Goal: Task Accomplishment & Management: Use online tool/utility

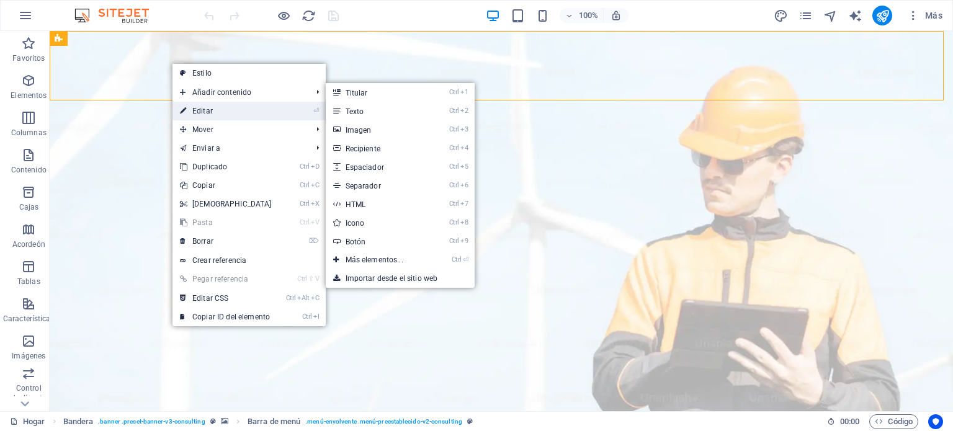
click at [216, 109] on link "⏎ Editar" at bounding box center [226, 111] width 107 height 19
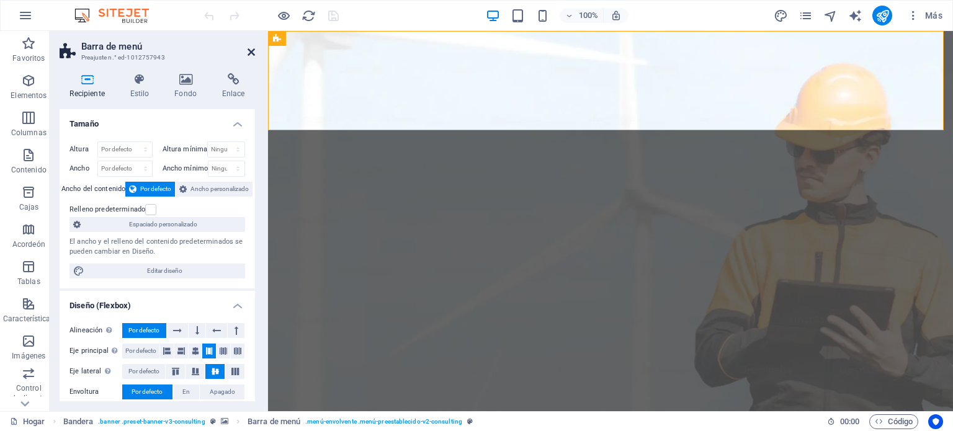
click at [248, 55] on icon at bounding box center [251, 52] width 7 height 10
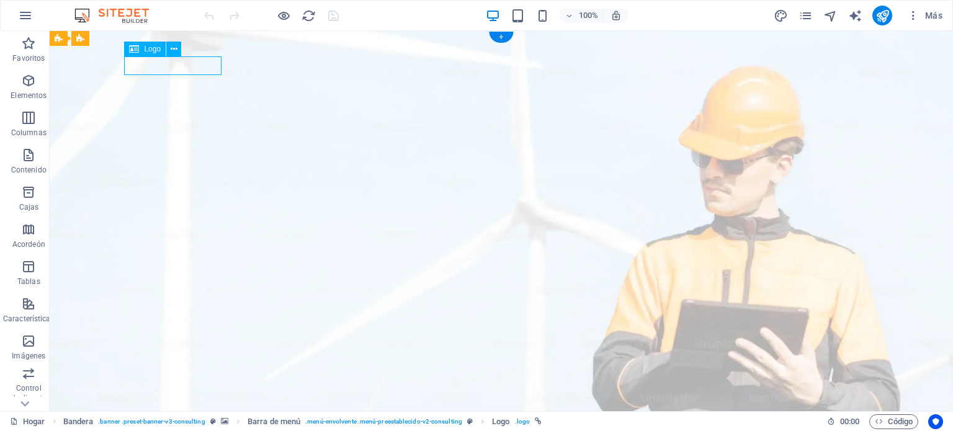
select select "px"
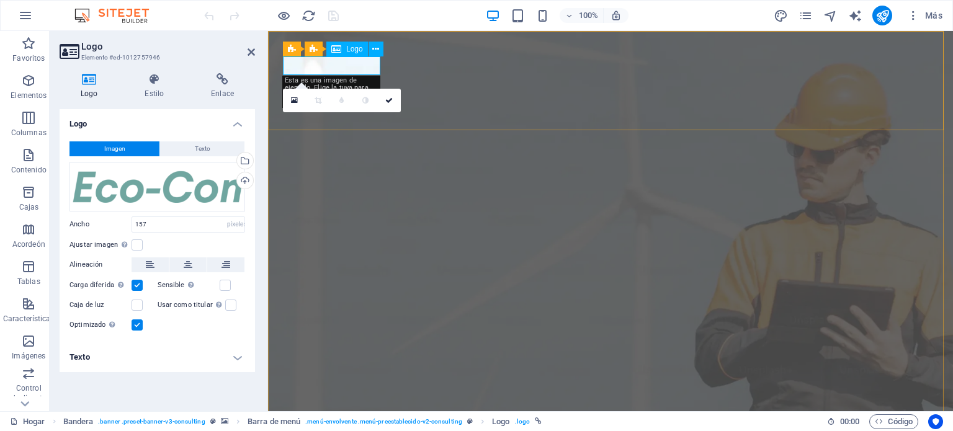
click at [186, 184] on div "Arrastre los archivos aquí, haga clic para elegir archivos o seleccione archivo…" at bounding box center [158, 187] width 176 height 50
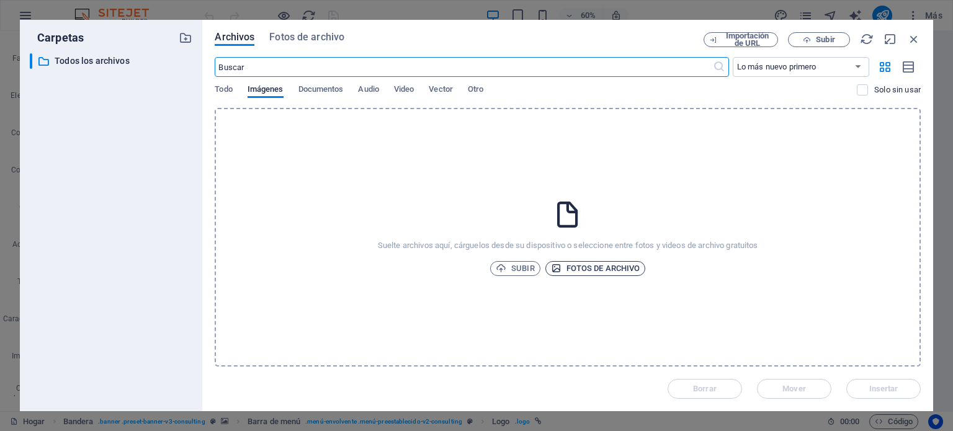
click at [588, 267] on font "Fotos de archivo" at bounding box center [604, 268] width 74 height 9
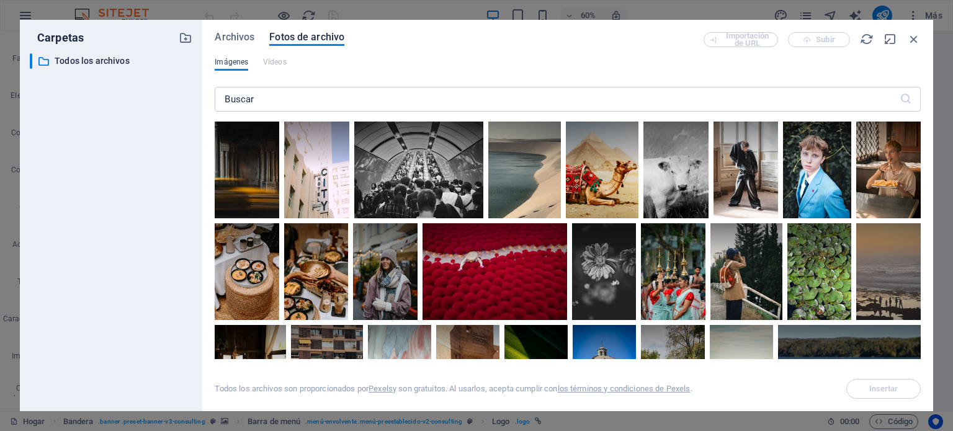
click at [239, 61] on font "Imágenes" at bounding box center [232, 62] width 34 height 9
click at [245, 32] on font "Archivos" at bounding box center [235, 37] width 40 height 12
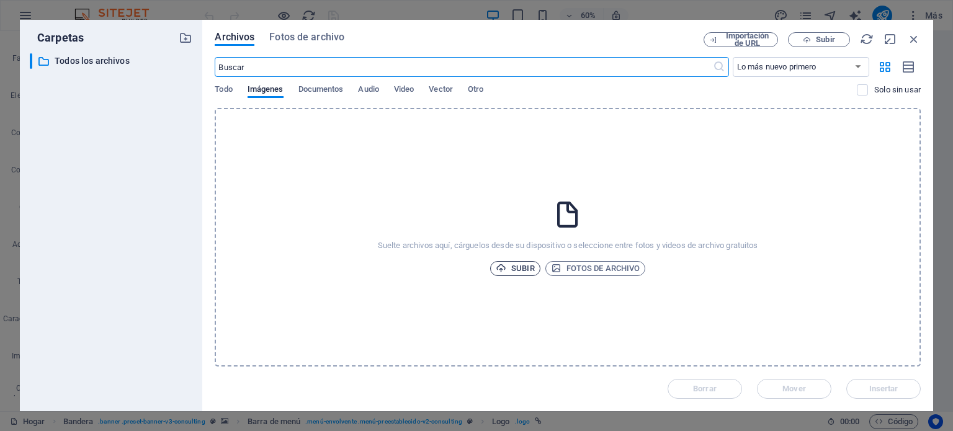
click at [509, 267] on span "Subir" at bounding box center [515, 268] width 39 height 15
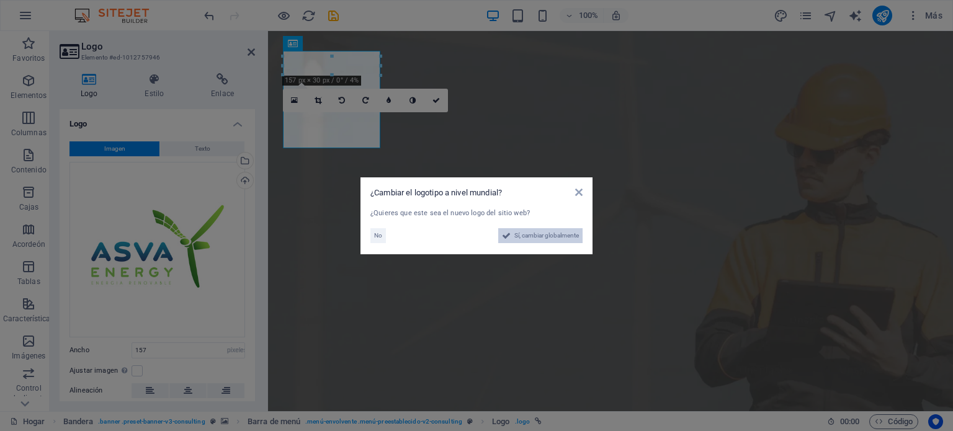
click at [548, 238] on font "Sí, cambiar globalmente" at bounding box center [546, 235] width 65 height 7
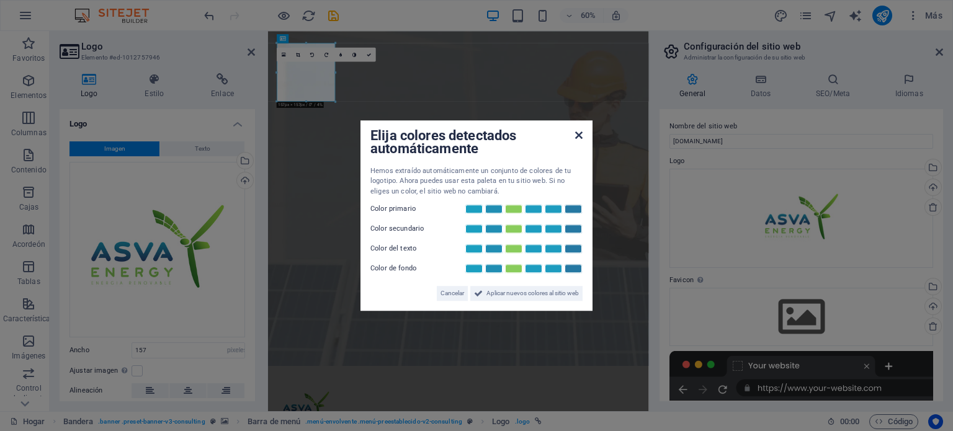
click at [580, 136] on icon at bounding box center [578, 135] width 7 height 10
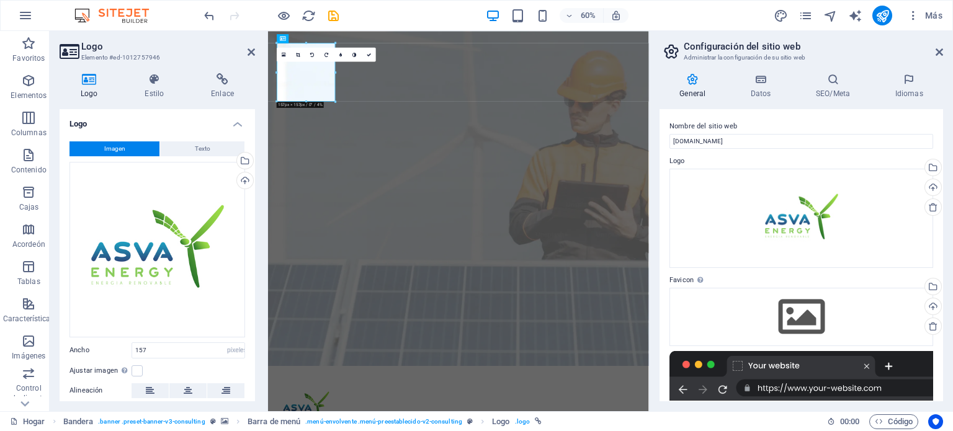
click at [943, 52] on aside "Configuración del sitio web Administrar la configuración de su sitio web Genera…" at bounding box center [801, 221] width 304 height 380
click at [938, 50] on icon at bounding box center [939, 52] width 7 height 10
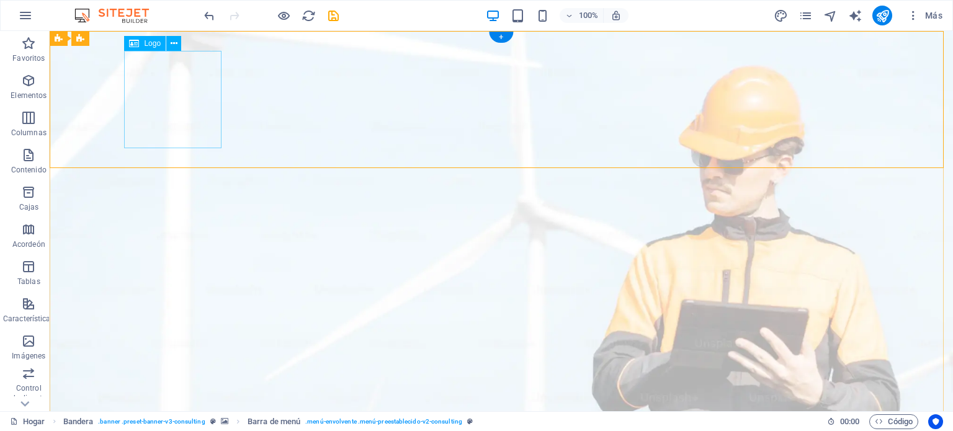
click at [141, 42] on div "Logo" at bounding box center [145, 43] width 42 height 15
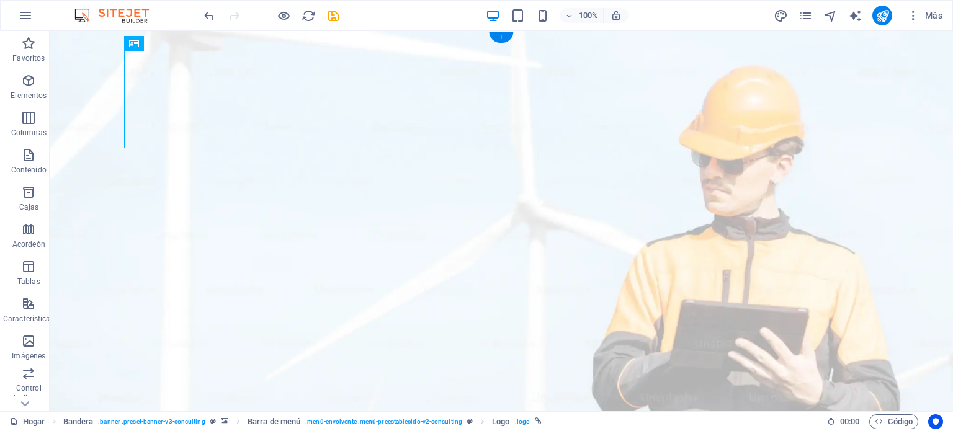
drag, startPoint x: 205, startPoint y: 77, endPoint x: 161, endPoint y: 54, distance: 49.1
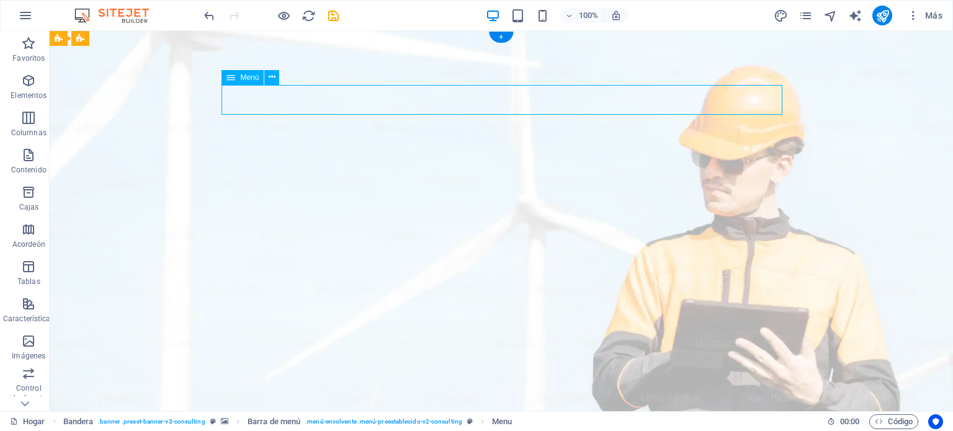
select select
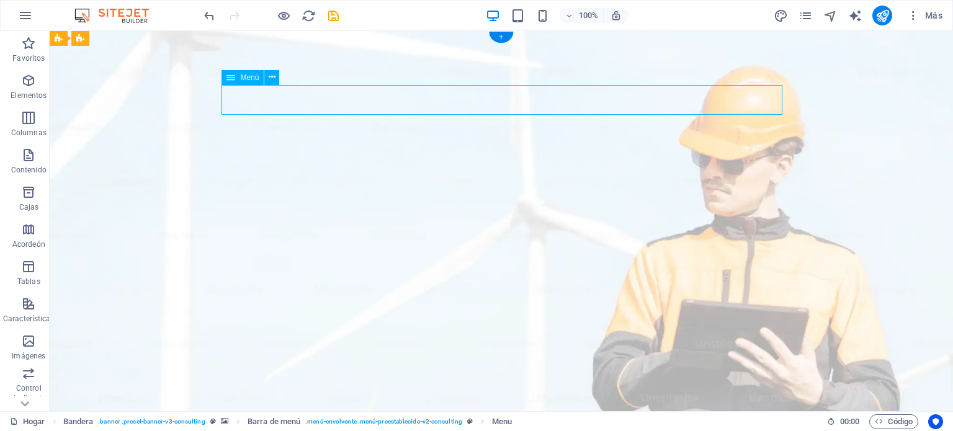
select select
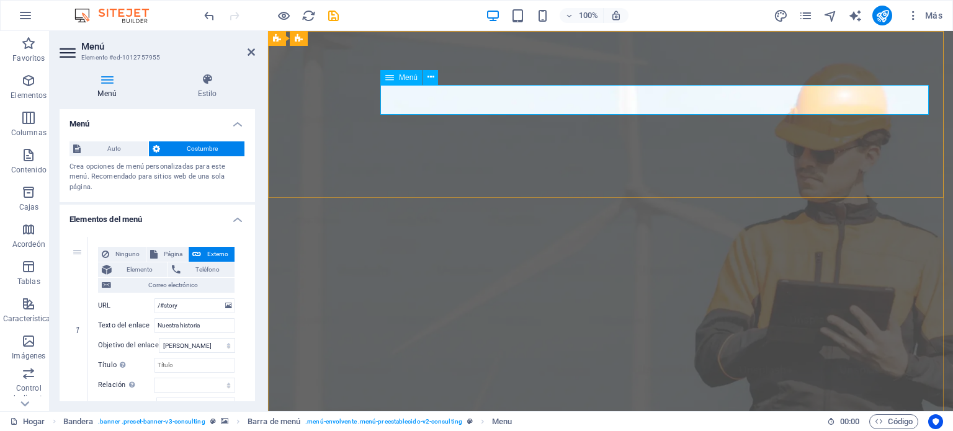
click at [432, 79] on icon at bounding box center [431, 77] width 7 height 13
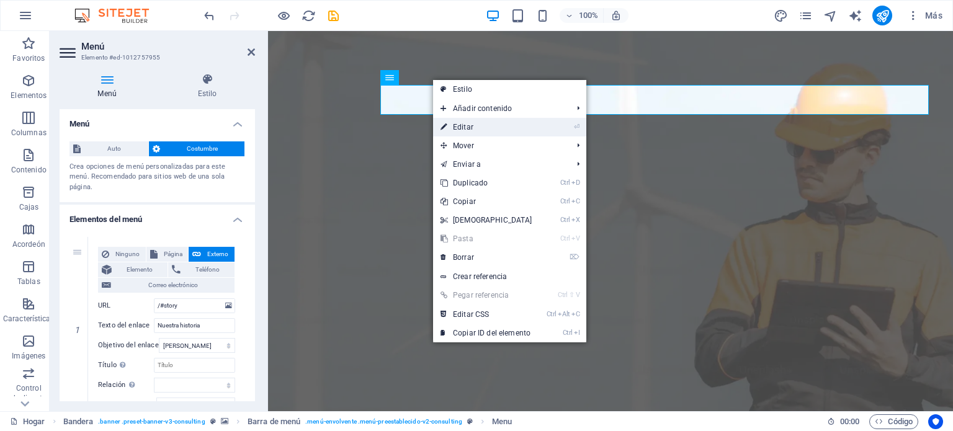
click at [471, 121] on link "⏎ Editar" at bounding box center [486, 127] width 107 height 19
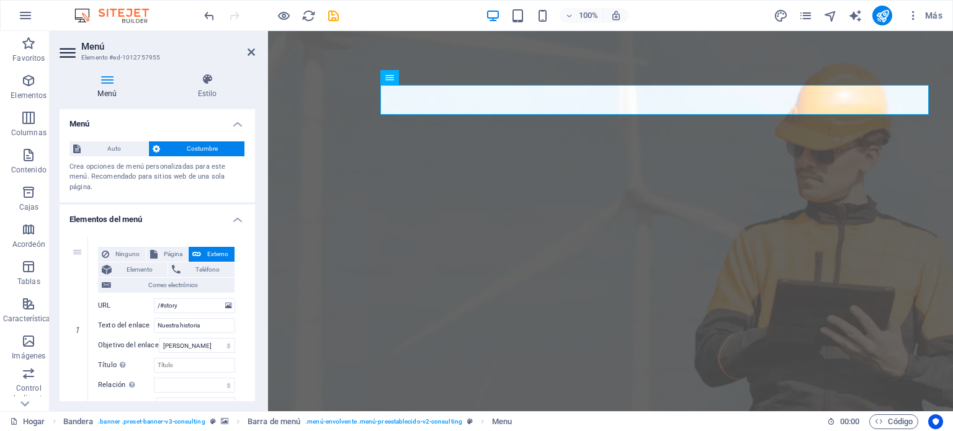
click at [164, 120] on h4 "Menú" at bounding box center [157, 120] width 195 height 22
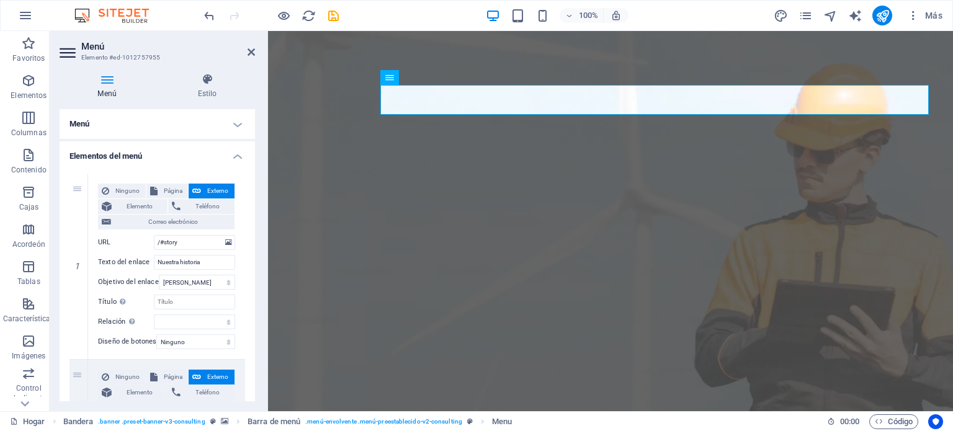
click at [231, 122] on h4 "Menú" at bounding box center [157, 124] width 195 height 30
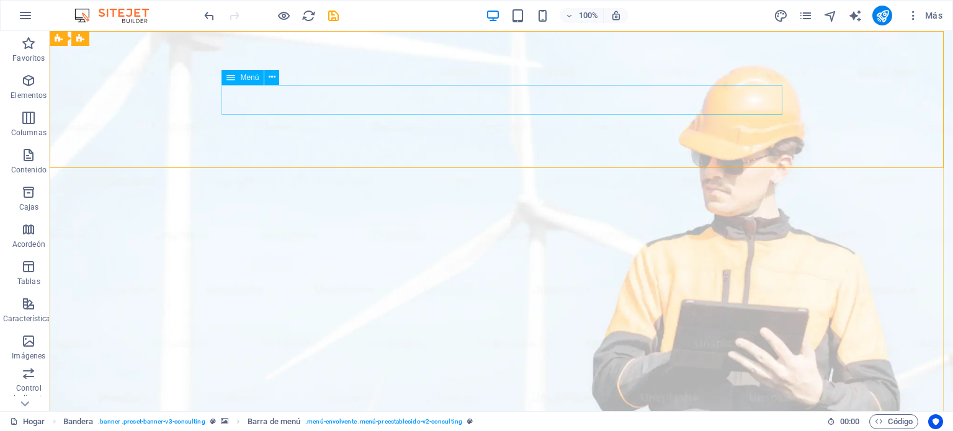
click at [230, 79] on icon at bounding box center [230, 77] width 9 height 15
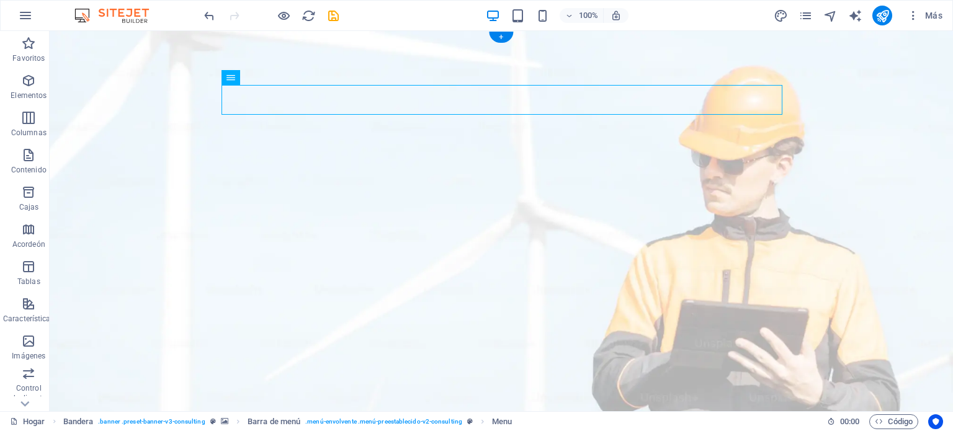
drag, startPoint x: 279, startPoint y: 110, endPoint x: 246, endPoint y: 94, distance: 37.2
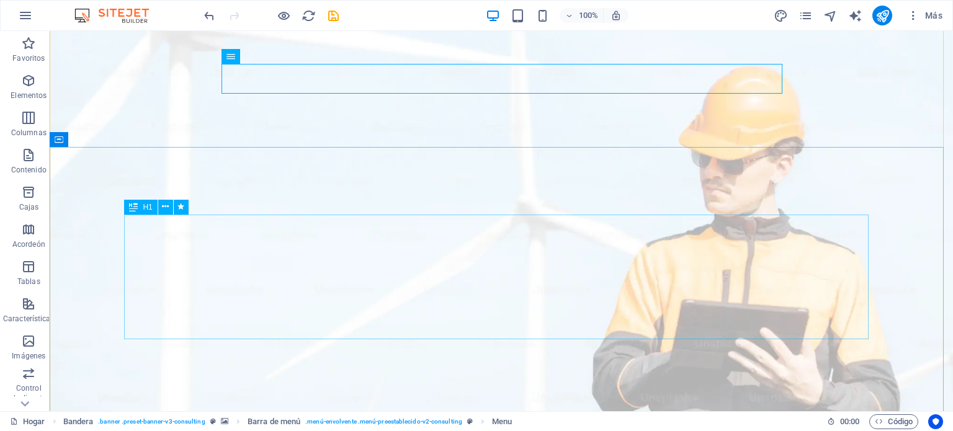
scroll to position [186, 0]
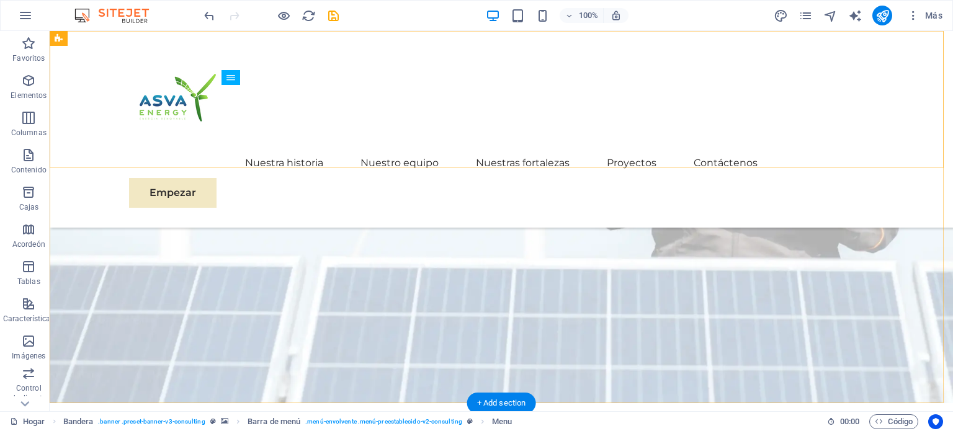
click at [395, 164] on div "Menu Nuestra historia Nuestro equipo Nuestras fortalezas Proyectos Contáctenos …" at bounding box center [502, 129] width 904 height 197
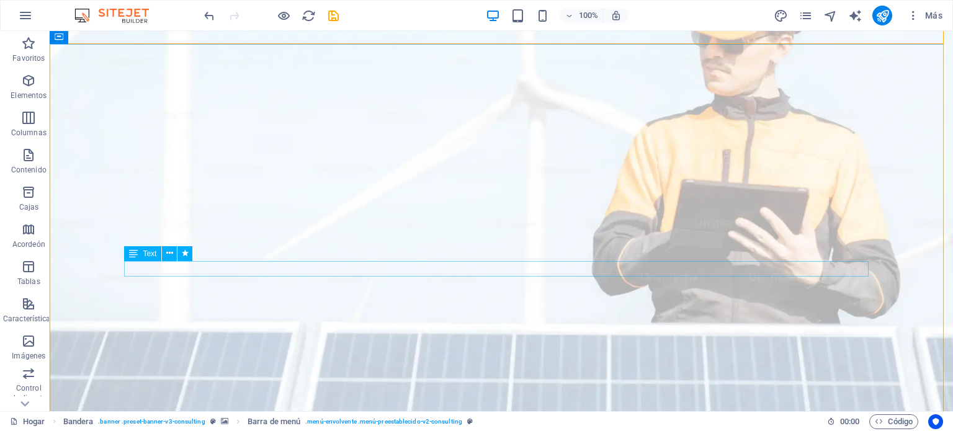
scroll to position [124, 0]
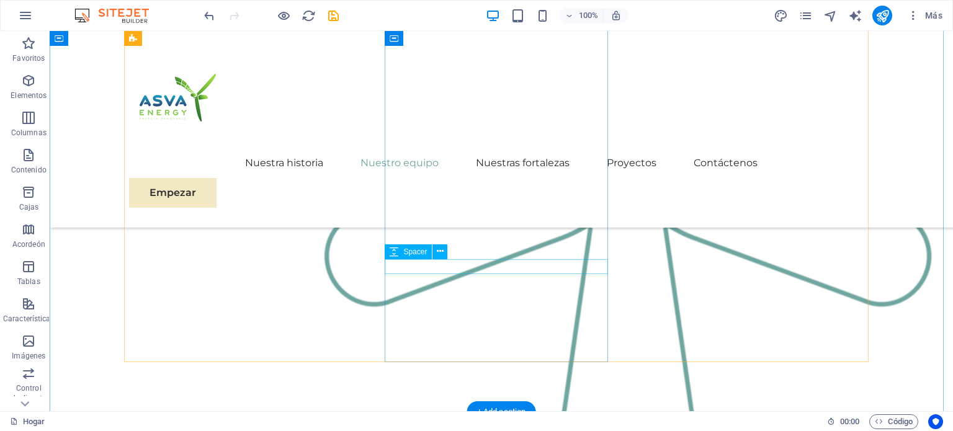
scroll to position [1303, 0]
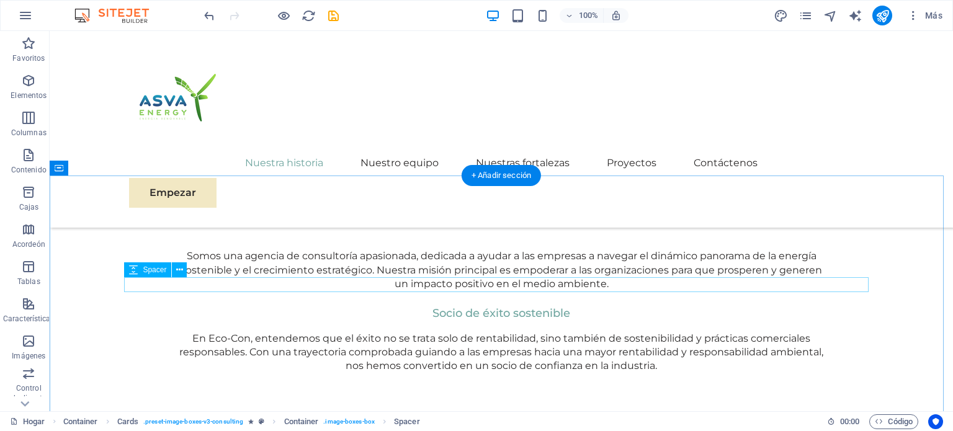
scroll to position [1117, 0]
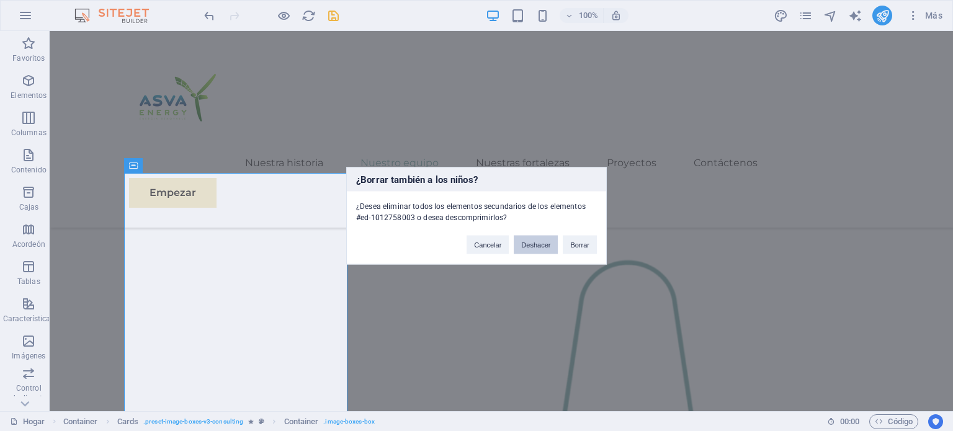
click at [534, 247] on font "Deshacer" at bounding box center [535, 244] width 29 height 7
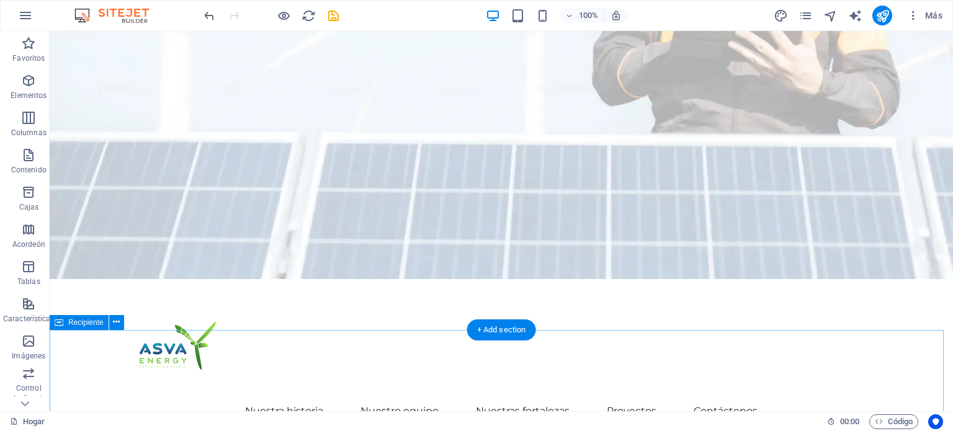
scroll to position [0, 0]
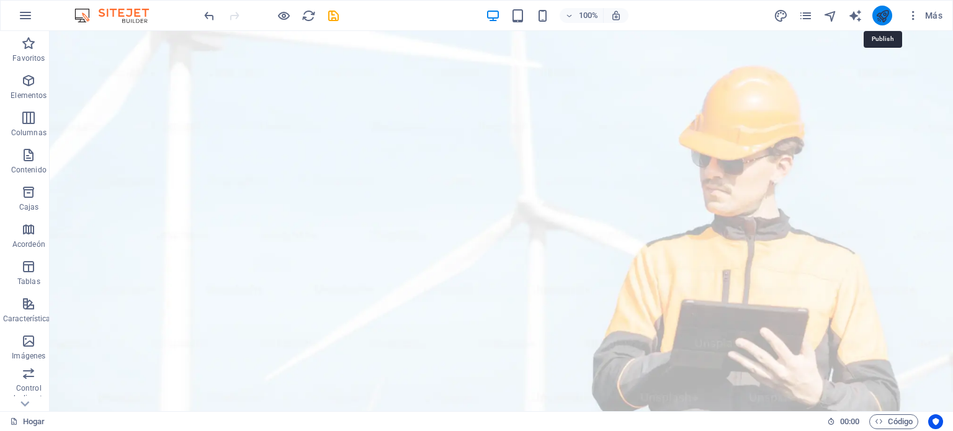
click at [885, 18] on icon "publicar" at bounding box center [883, 16] width 14 height 14
checkbox input "false"
